Goal: Use online tool/utility: Utilize a website feature to perform a specific function

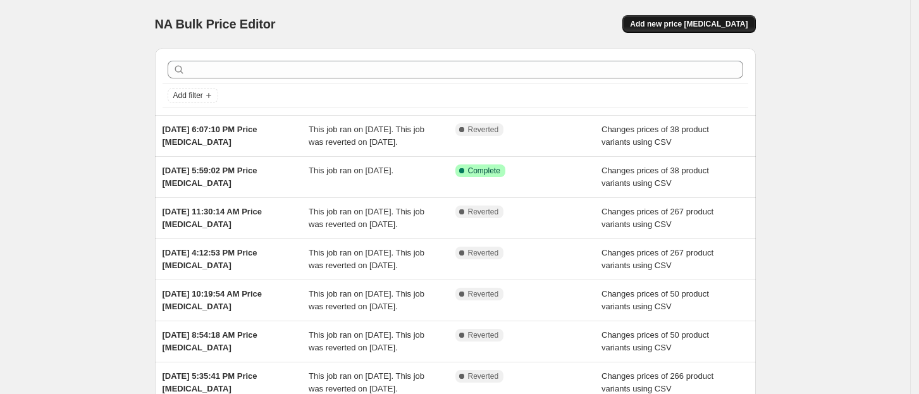
click at [664, 26] on span "Add new price [MEDICAL_DATA]" at bounding box center [689, 24] width 118 height 10
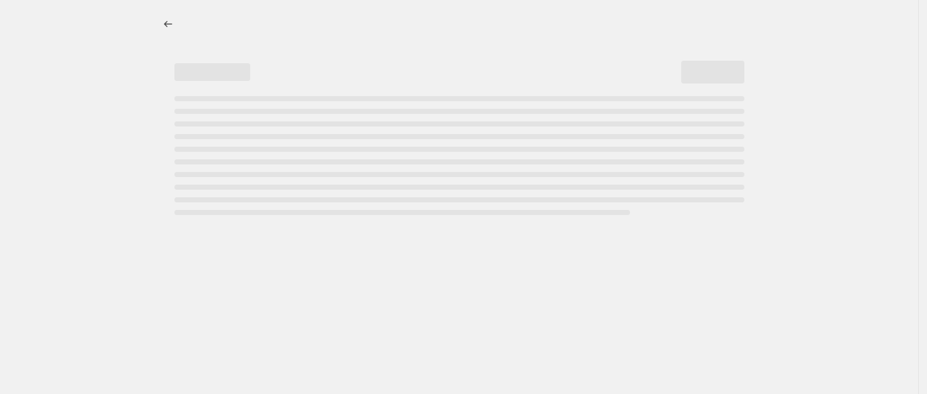
select select "percentage"
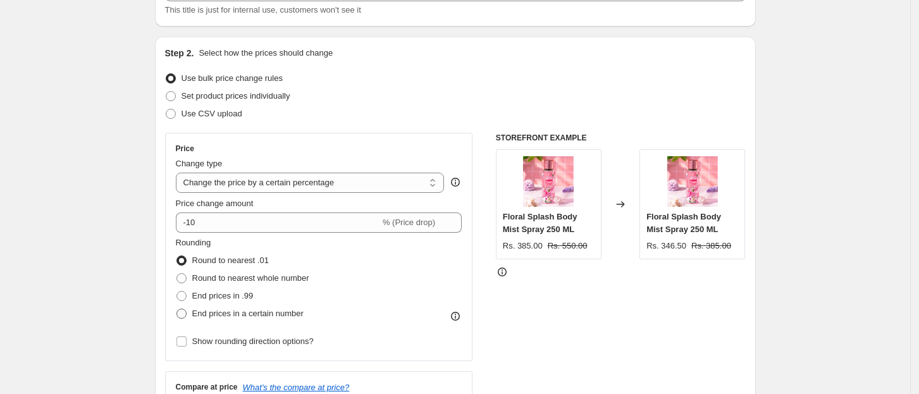
scroll to position [84, 0]
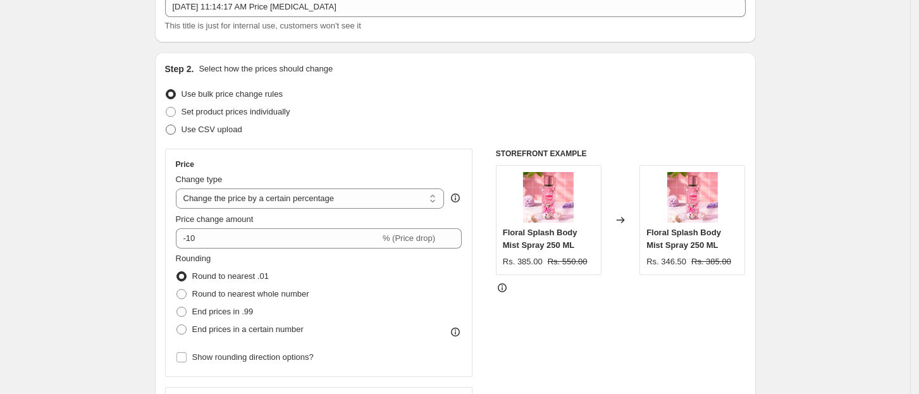
click at [223, 127] on span "Use CSV upload" at bounding box center [211, 129] width 61 height 9
click at [166, 125] on input "Use CSV upload" at bounding box center [166, 125] width 1 height 1
radio input "true"
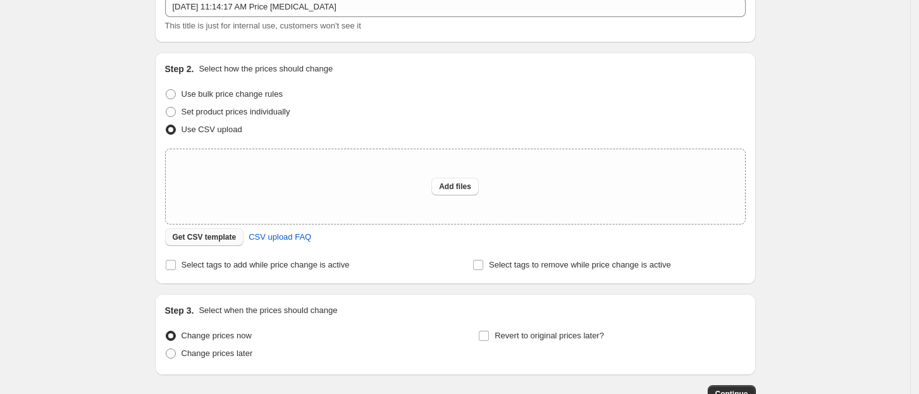
click at [229, 236] on span "Get CSV template" at bounding box center [205, 237] width 64 height 10
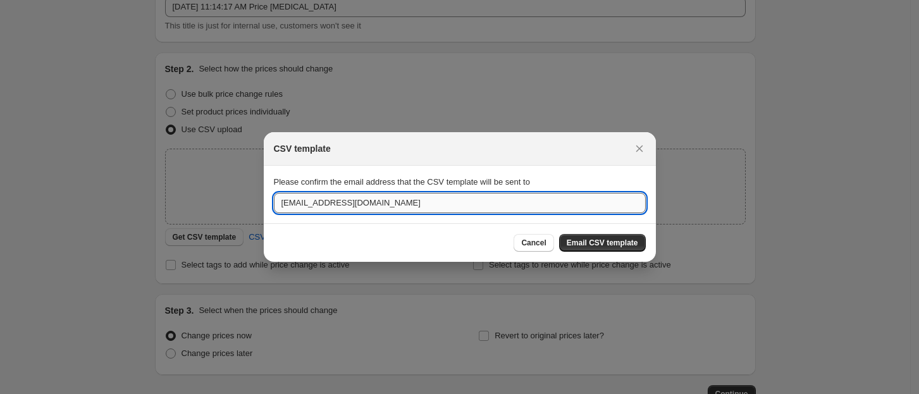
click at [296, 206] on input "[EMAIL_ADDRESS][DOMAIN_NAME]" at bounding box center [460, 203] width 372 height 20
type input "[EMAIL_ADDRESS][DOMAIN_NAME]"
click at [616, 239] on span "Email CSV template" at bounding box center [601, 243] width 71 height 10
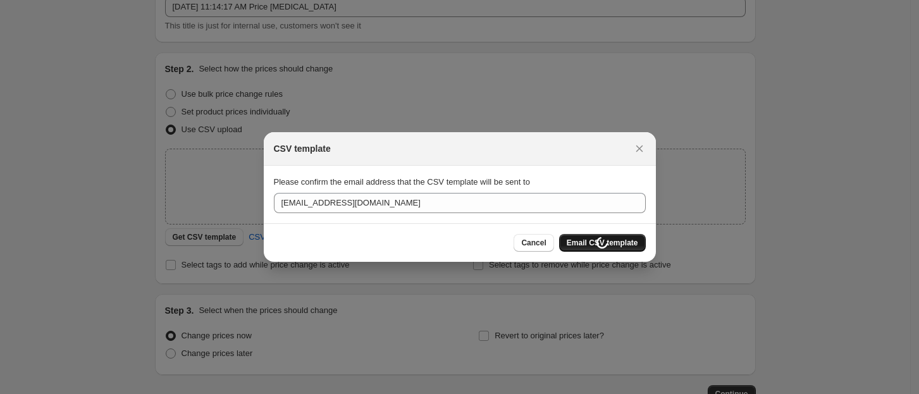
scroll to position [84, 0]
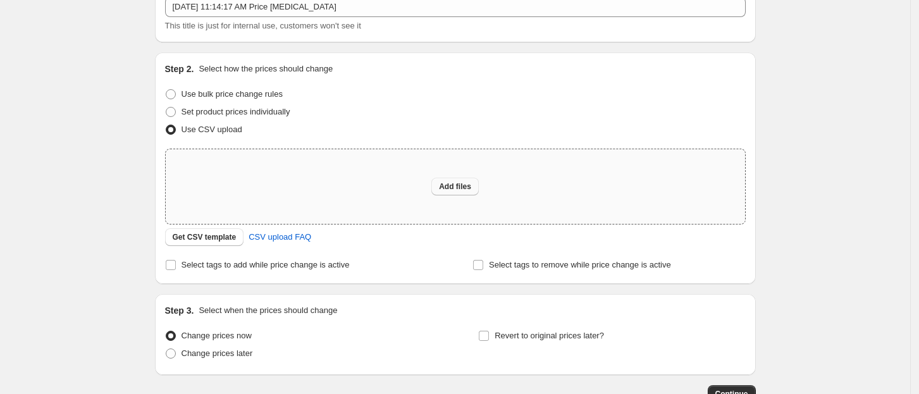
click at [441, 184] on button "Add files" at bounding box center [454, 187] width 47 height 18
type input "C:\fakepath\csv_template_user_8085 (38)-1.csv"
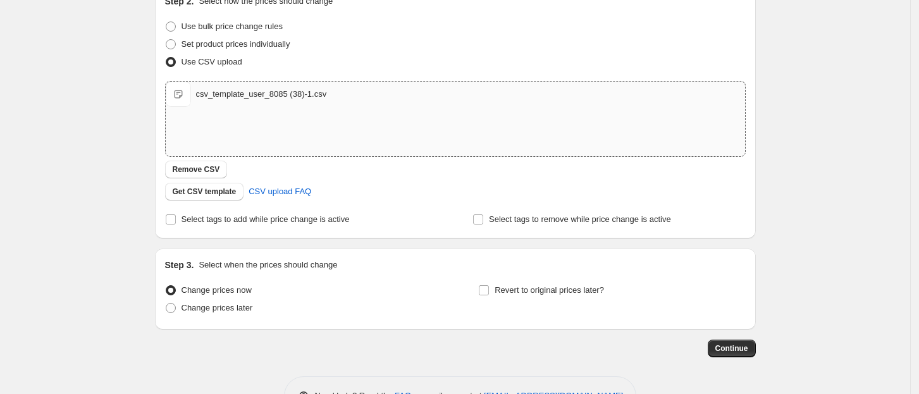
scroll to position [192, 0]
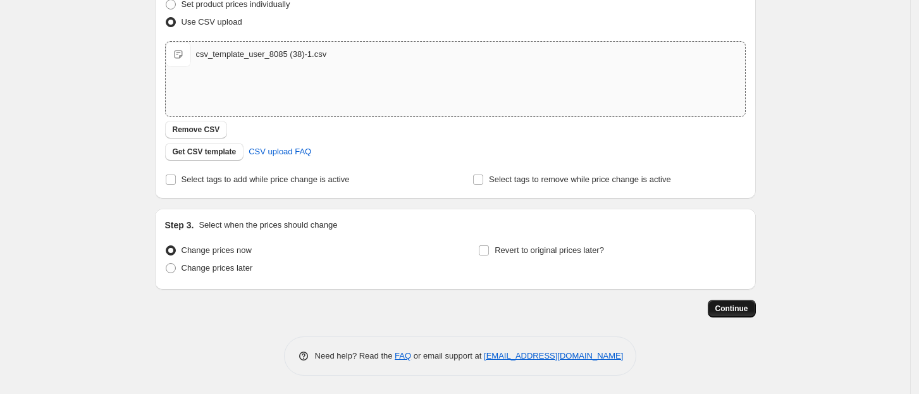
click at [742, 309] on span "Continue" at bounding box center [731, 308] width 33 height 10
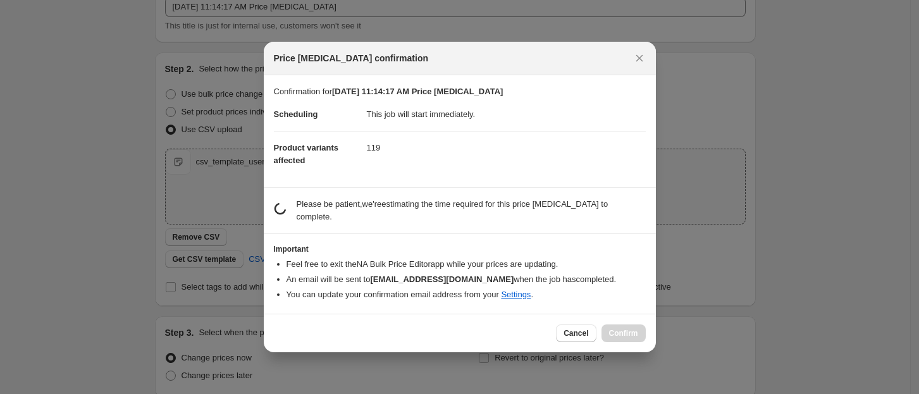
scroll to position [0, 0]
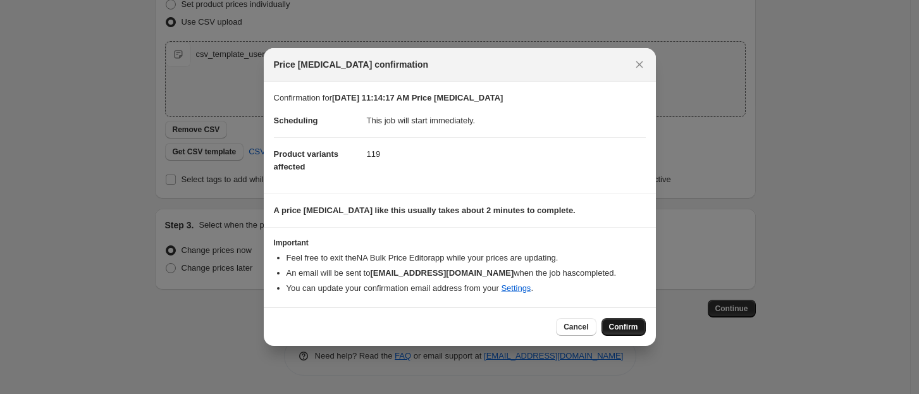
click at [620, 327] on span "Confirm" at bounding box center [623, 327] width 29 height 10
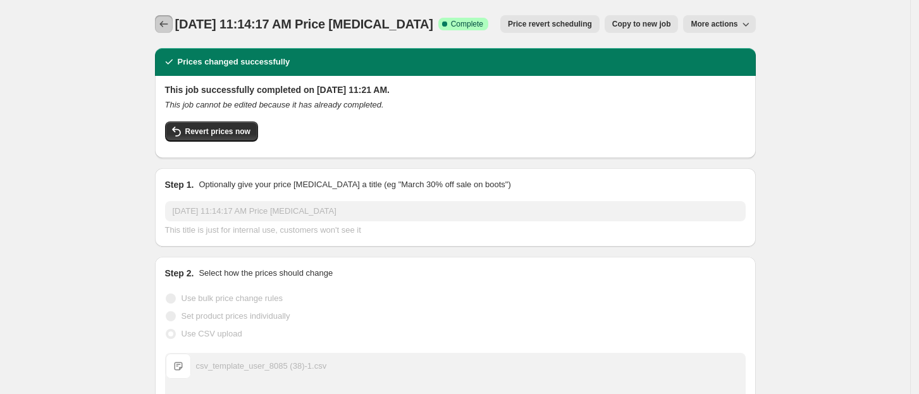
click at [169, 20] on icon "Price change jobs" at bounding box center [163, 24] width 13 height 13
